Goal: Use online tool/utility: Utilize a website feature to perform a specific function

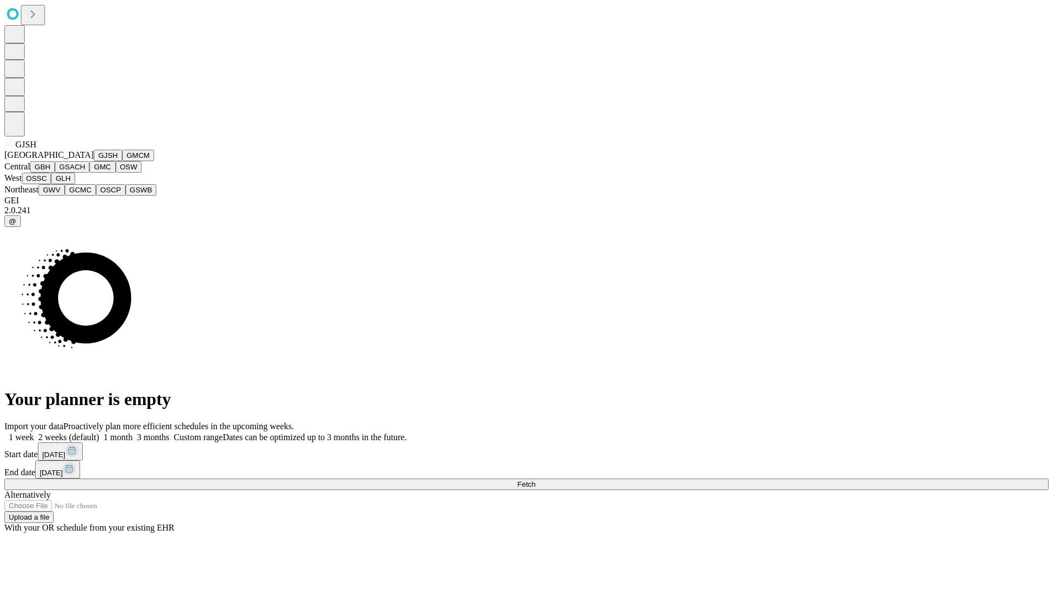
click at [94, 161] on button "GJSH" at bounding box center [108, 156] width 29 height 12
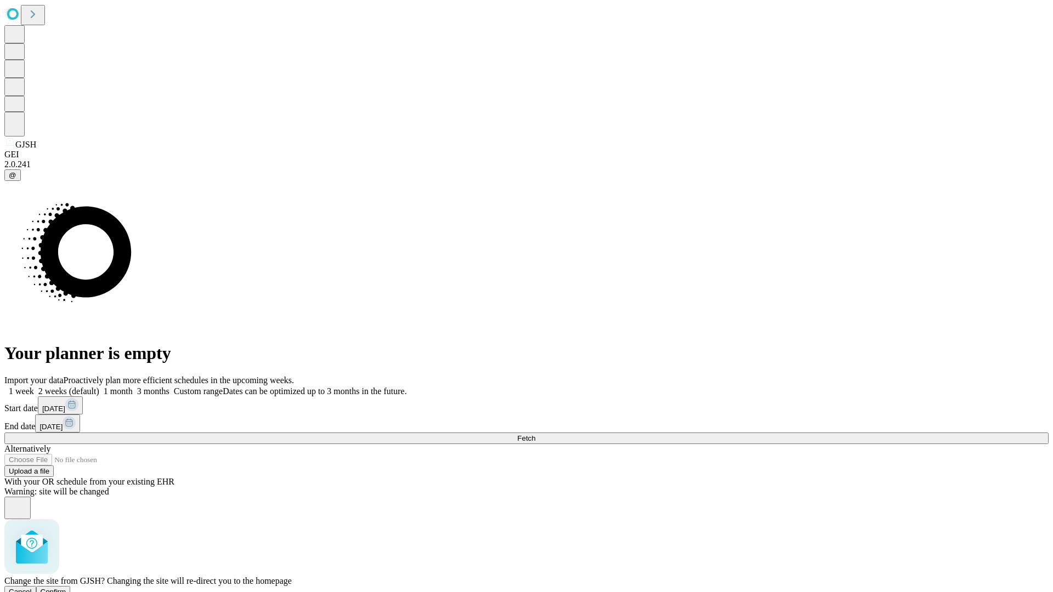
click at [66, 588] on span "Confirm" at bounding box center [54, 592] width 26 height 8
click at [99, 387] on label "2 weeks (default)" at bounding box center [66, 391] width 65 height 9
click at [535, 434] on span "Fetch" at bounding box center [526, 438] width 18 height 8
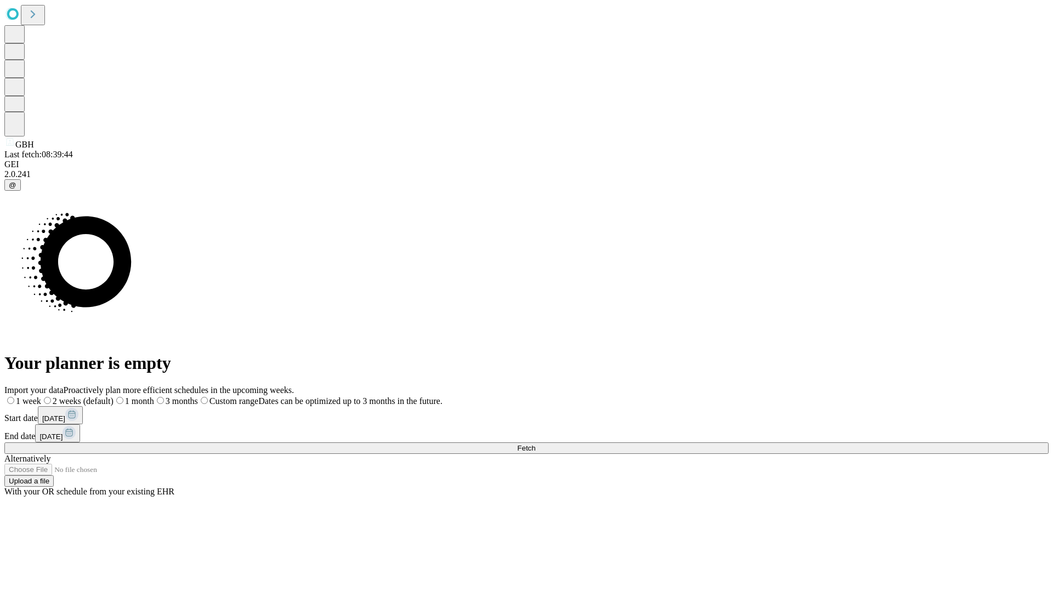
click at [114, 397] on label "2 weeks (default)" at bounding box center [77, 401] width 72 height 9
click at [535, 444] on span "Fetch" at bounding box center [526, 448] width 18 height 8
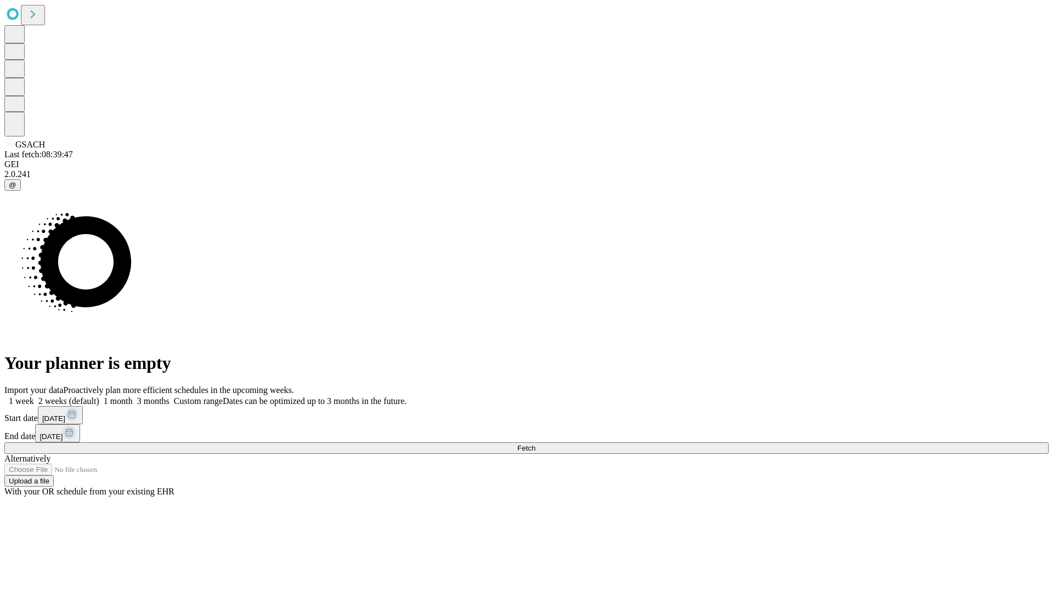
click at [99, 397] on label "2 weeks (default)" at bounding box center [66, 401] width 65 height 9
click at [535, 444] on span "Fetch" at bounding box center [526, 448] width 18 height 8
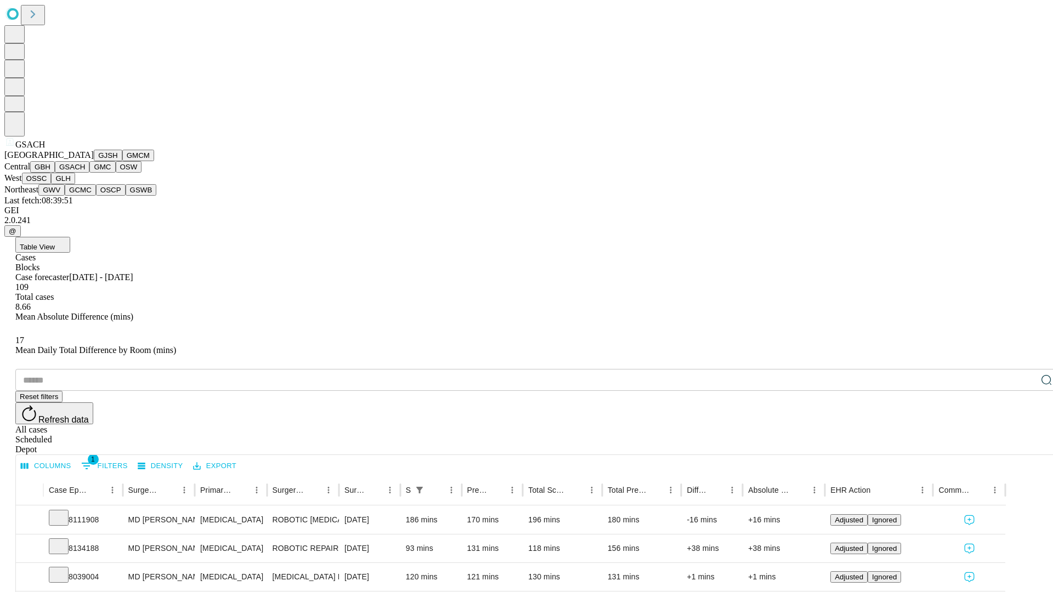
click at [89, 173] on button "GMC" at bounding box center [102, 167] width 26 height 12
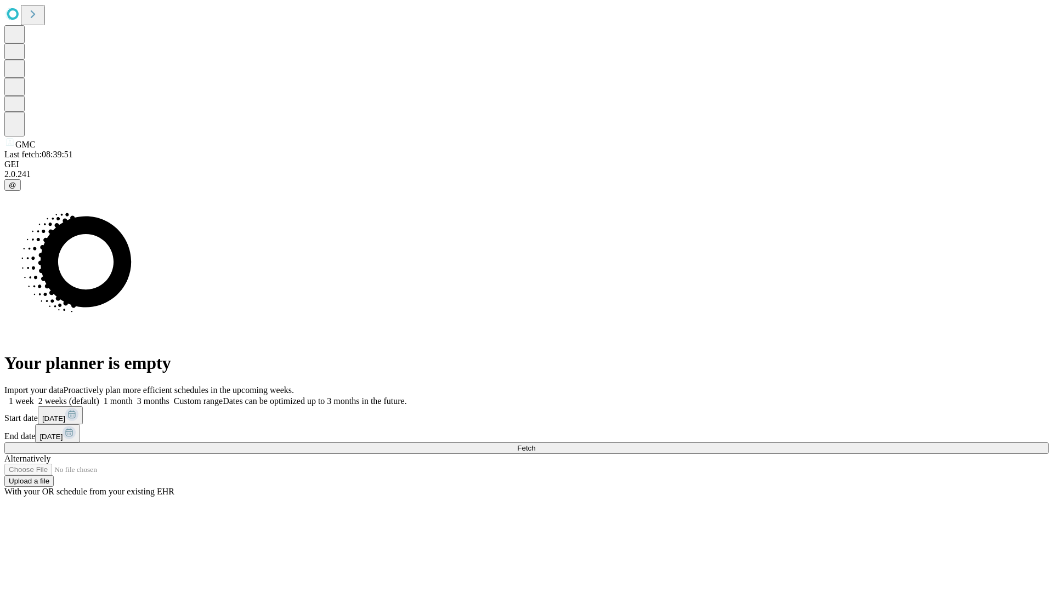
click at [99, 397] on label "2 weeks (default)" at bounding box center [66, 401] width 65 height 9
click at [535, 444] on span "Fetch" at bounding box center [526, 448] width 18 height 8
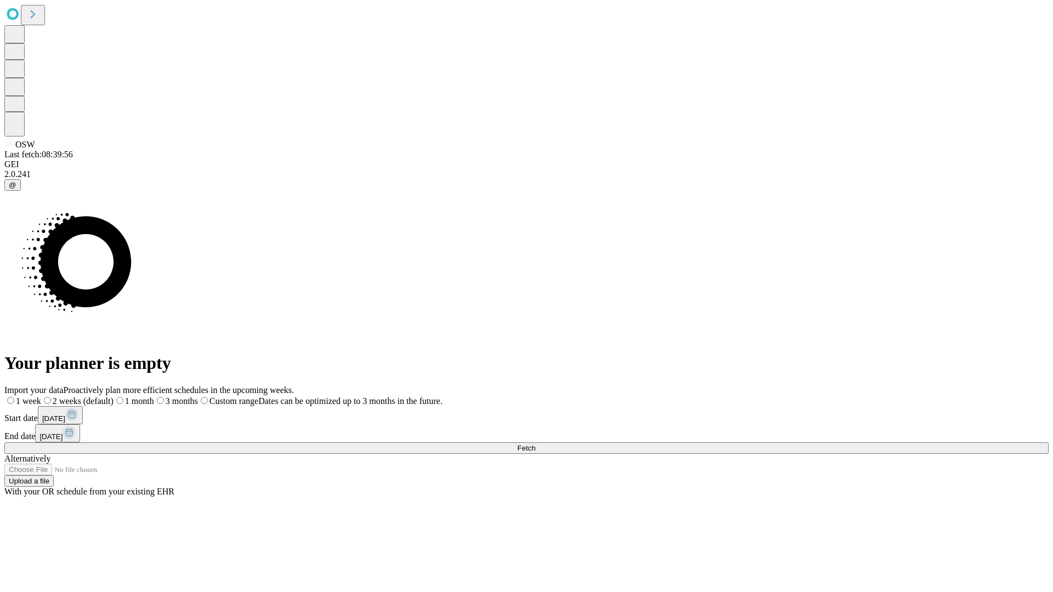
click at [114, 397] on label "2 weeks (default)" at bounding box center [77, 401] width 72 height 9
click at [535, 444] on span "Fetch" at bounding box center [526, 448] width 18 height 8
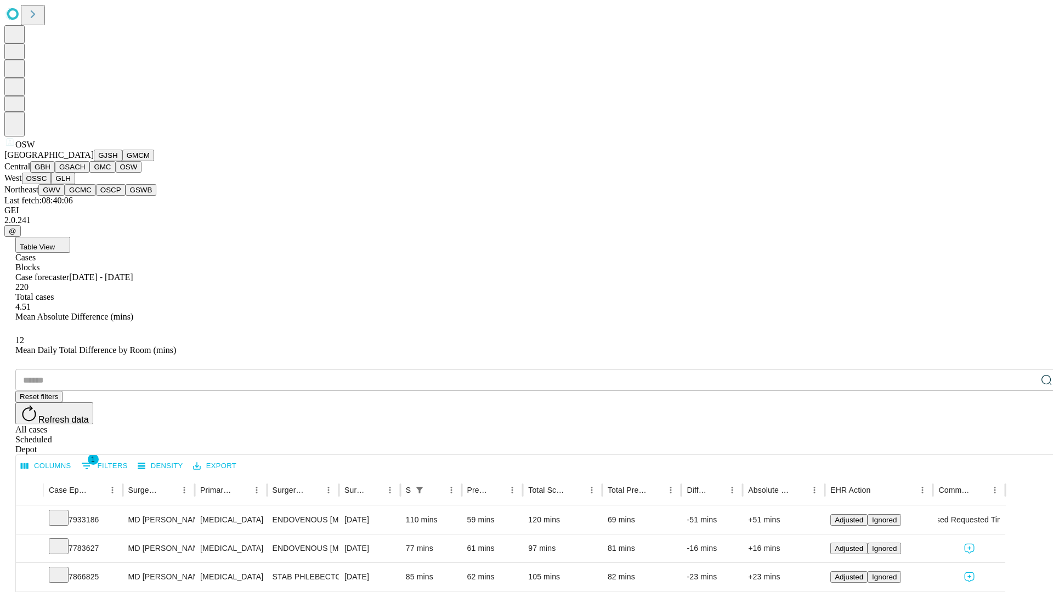
click at [52, 184] on button "OSSC" at bounding box center [37, 179] width 30 height 12
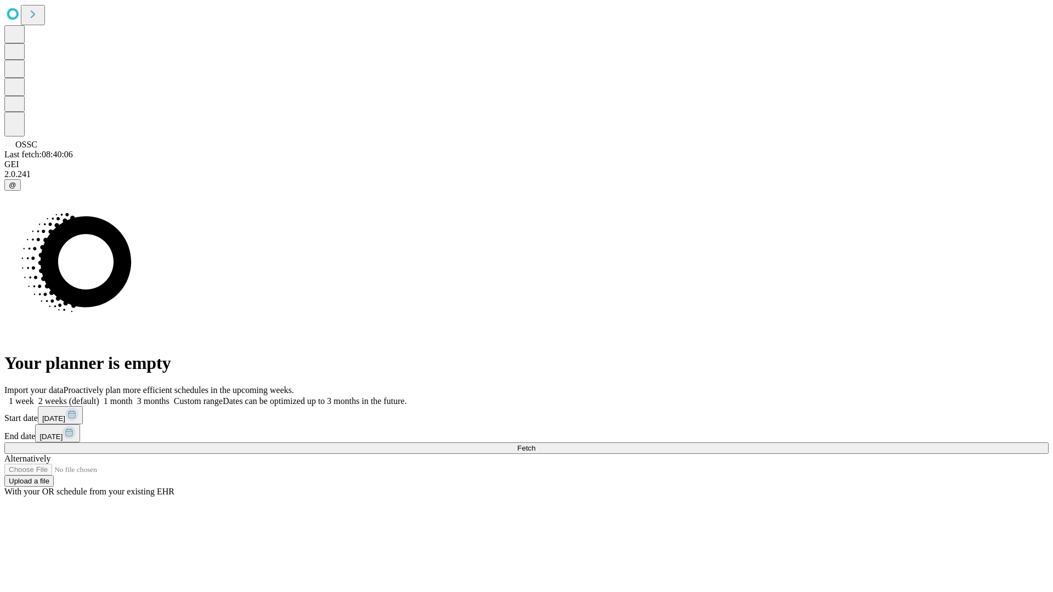
click at [99, 397] on label "2 weeks (default)" at bounding box center [66, 401] width 65 height 9
click at [535, 444] on span "Fetch" at bounding box center [526, 448] width 18 height 8
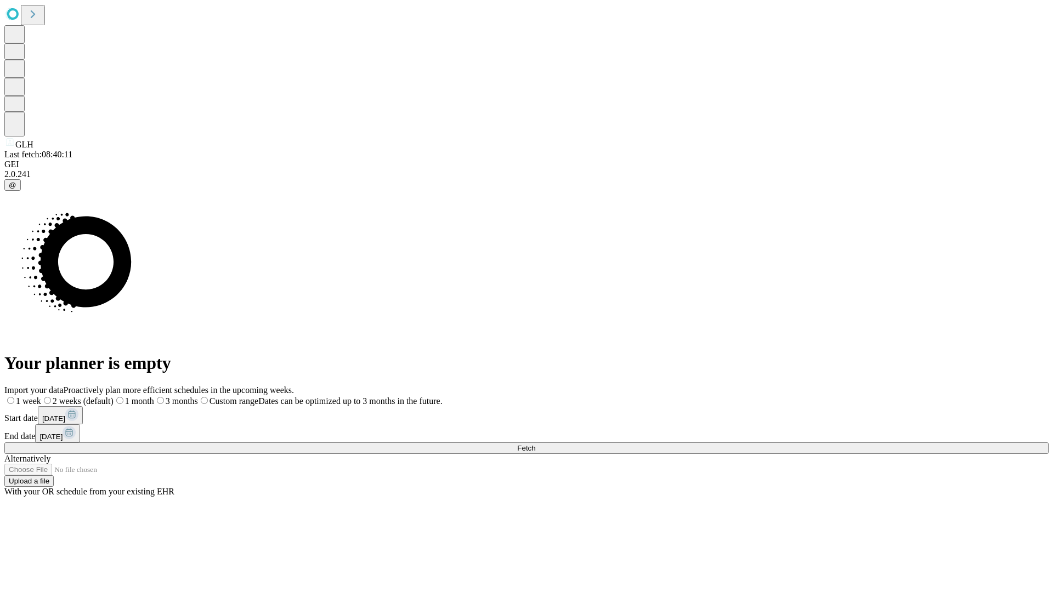
click at [114, 397] on label "2 weeks (default)" at bounding box center [77, 401] width 72 height 9
click at [535, 444] on span "Fetch" at bounding box center [526, 448] width 18 height 8
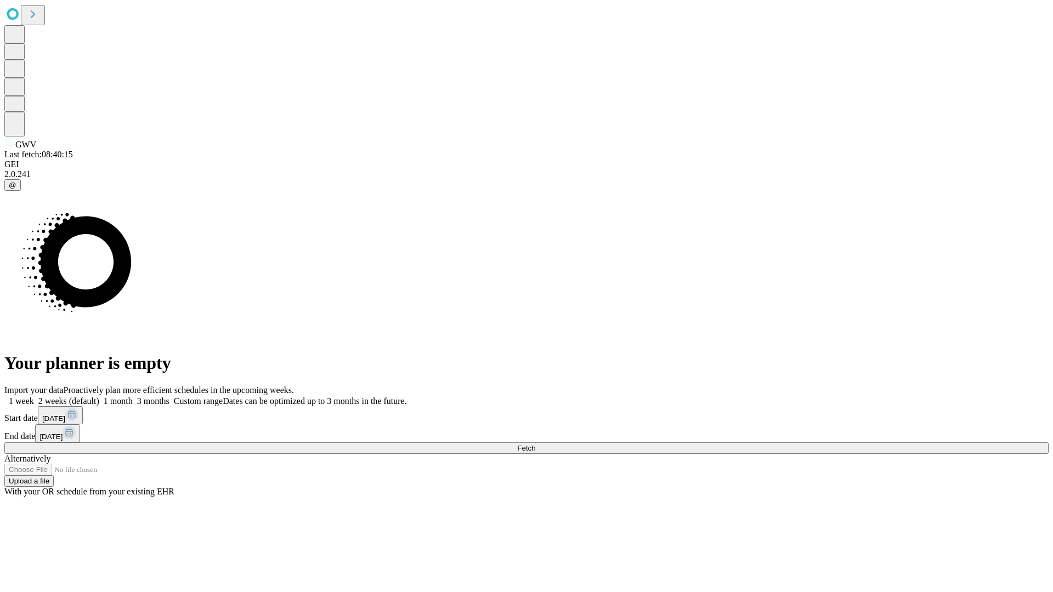
click at [99, 397] on label "2 weeks (default)" at bounding box center [66, 401] width 65 height 9
click at [535, 444] on span "Fetch" at bounding box center [526, 448] width 18 height 8
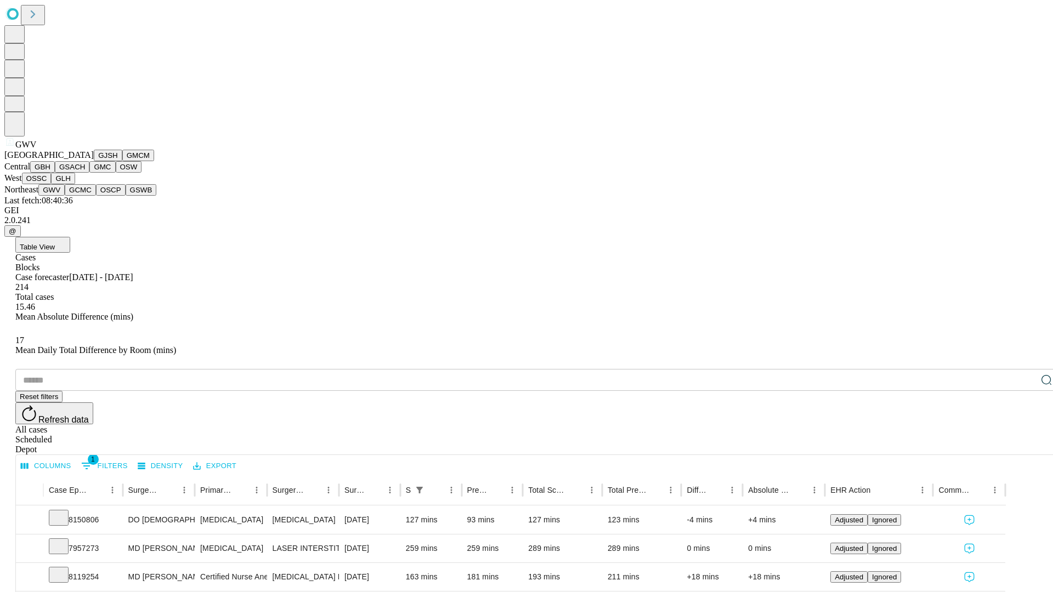
click at [85, 196] on button "GCMC" at bounding box center [80, 190] width 31 height 12
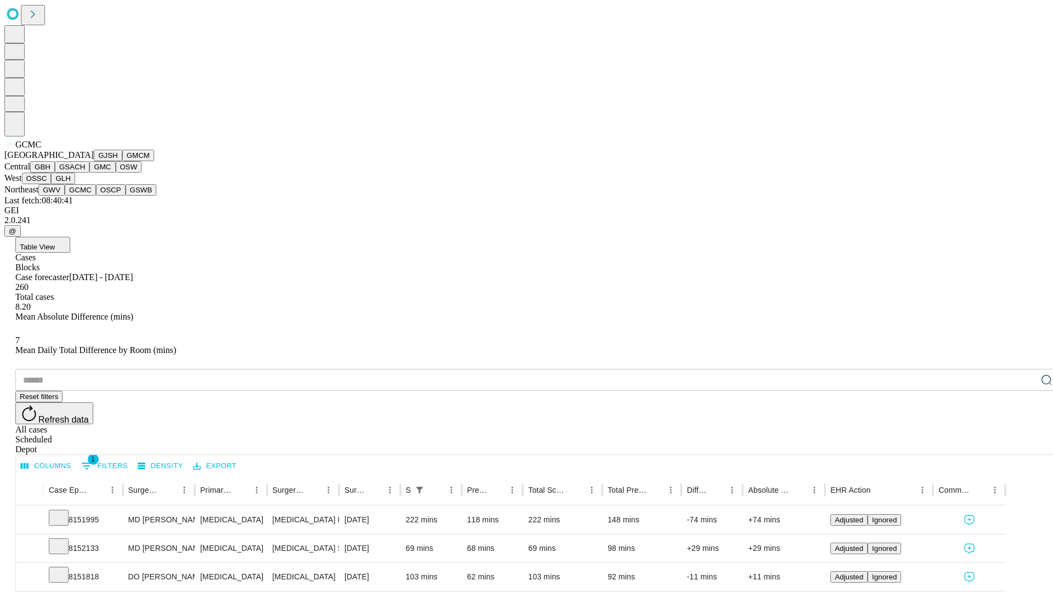
click at [96, 196] on button "OSCP" at bounding box center [111, 190] width 30 height 12
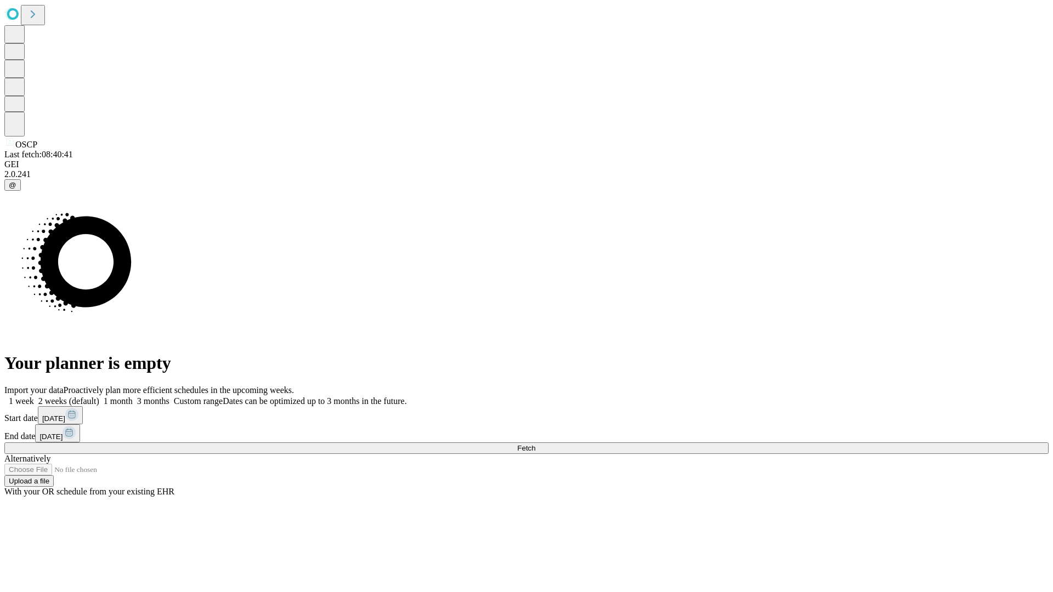
click at [99, 397] on label "2 weeks (default)" at bounding box center [66, 401] width 65 height 9
click at [535, 444] on span "Fetch" at bounding box center [526, 448] width 18 height 8
